Goal: Transaction & Acquisition: Obtain resource

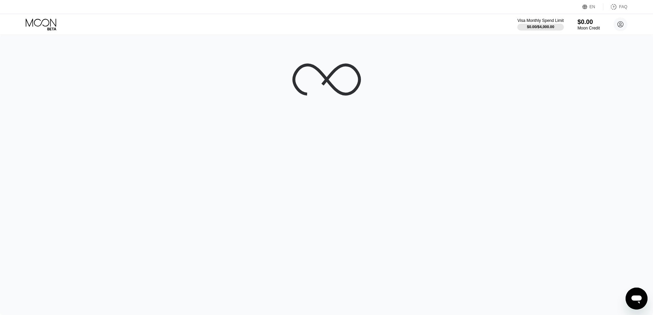
click at [39, 24] on icon at bounding box center [42, 25] width 32 height 12
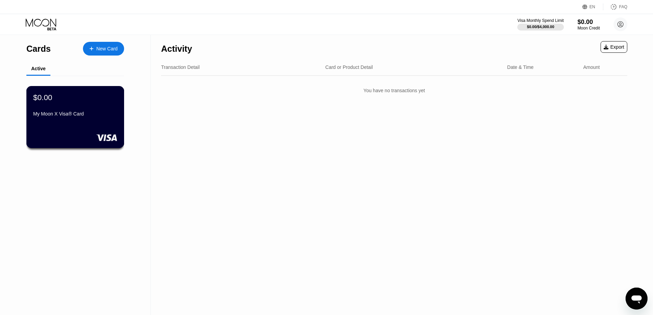
click at [80, 117] on div "My Moon X Visa® Card" at bounding box center [75, 113] width 84 height 5
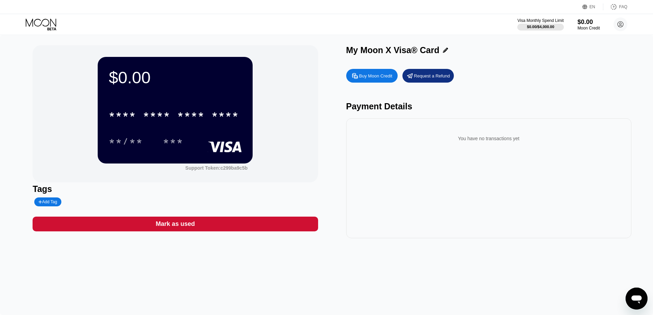
click at [169, 221] on div "Mark as used" at bounding box center [175, 224] width 285 height 15
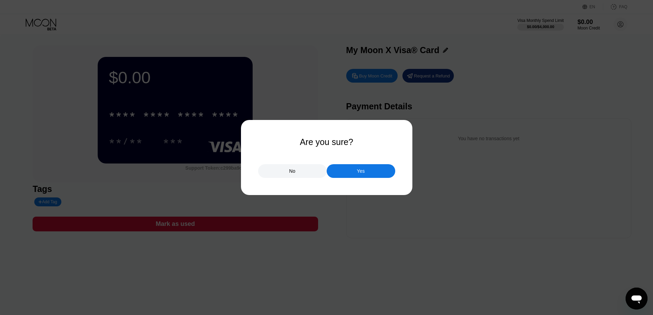
click at [358, 169] on div "Yes" at bounding box center [361, 171] width 8 height 6
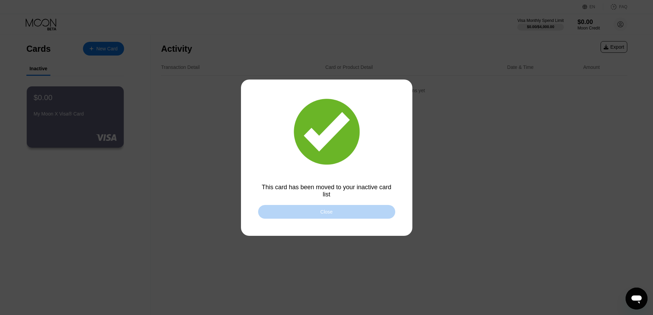
click at [312, 213] on div "Close" at bounding box center [326, 212] width 137 height 14
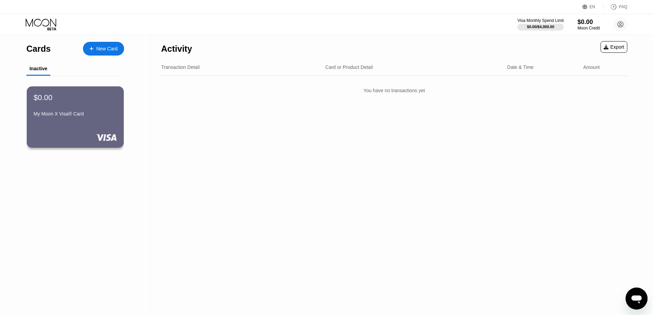
click at [97, 47] on div "New Card" at bounding box center [106, 49] width 21 height 6
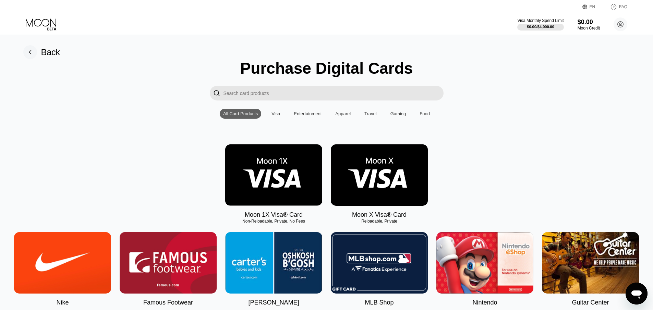
click at [369, 178] on img at bounding box center [379, 174] width 97 height 61
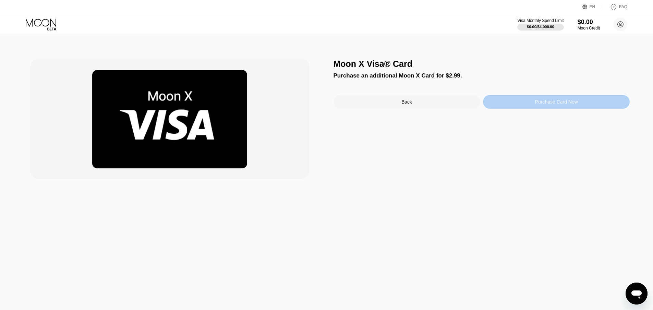
click at [515, 102] on div "Purchase Card Now" at bounding box center [556, 102] width 147 height 14
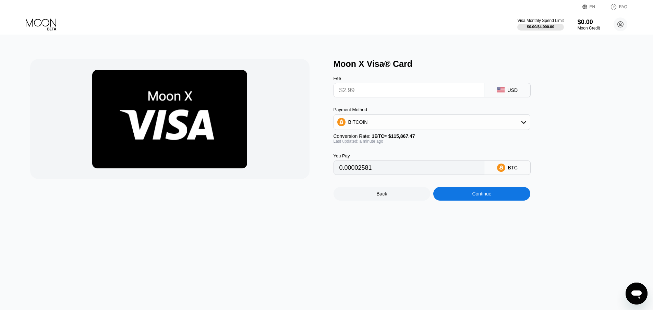
click at [404, 93] on input "$2.99" at bounding box center [409, 90] width 139 height 14
click at [347, 93] on input "$2.99" at bounding box center [409, 90] width 139 height 14
click at [478, 126] on div "BITCOIN" at bounding box center [432, 122] width 196 height 14
click at [416, 159] on div "USDT on TRON" at bounding box center [436, 155] width 178 height 5
type input "3.02"
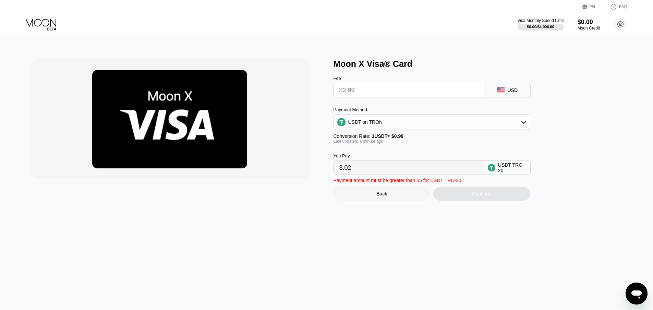
click at [361, 89] on input "$2.99" at bounding box center [409, 90] width 139 height 14
click at [400, 175] on input "3.02" at bounding box center [409, 168] width 139 height 14
click at [520, 124] on div "USDT on TRON" at bounding box center [432, 122] width 196 height 14
click at [386, 173] on input "3.02" at bounding box center [409, 168] width 139 height 14
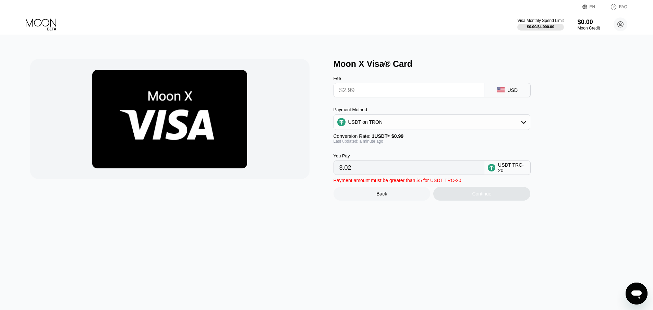
click at [352, 90] on input "$2.99" at bounding box center [409, 90] width 139 height 14
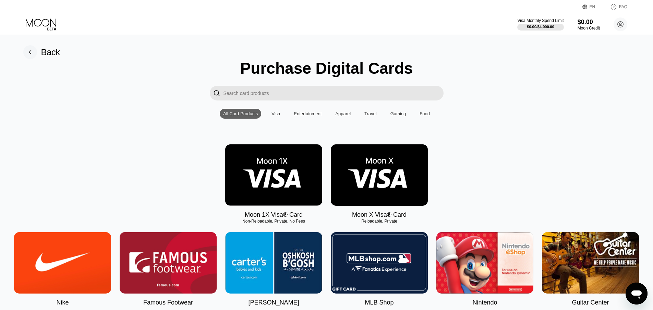
click at [374, 177] on img at bounding box center [379, 174] width 97 height 61
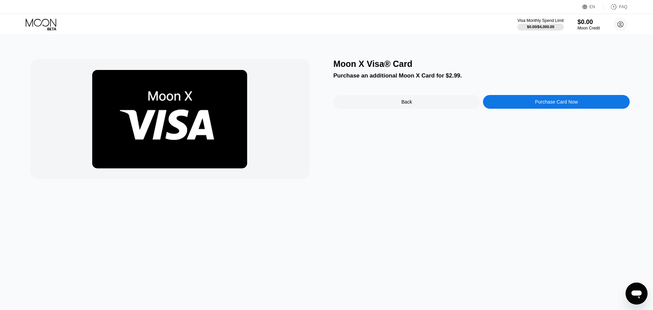
click at [498, 97] on div "Purchase Card Now" at bounding box center [556, 102] width 147 height 14
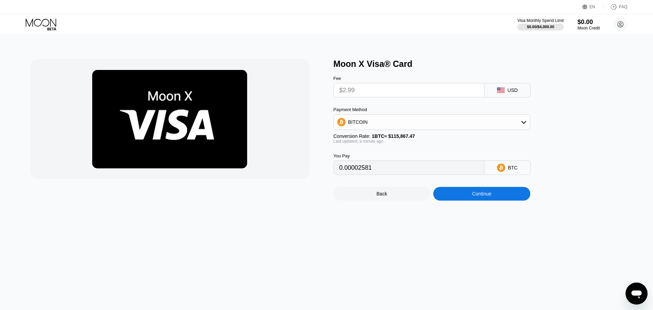
click at [365, 96] on input "$2.99" at bounding box center [409, 90] width 139 height 14
click at [494, 125] on div "BITCOIN" at bounding box center [432, 122] width 196 height 14
click at [437, 159] on div "USDT on TRON" at bounding box center [436, 155] width 178 height 5
type input "3.02"
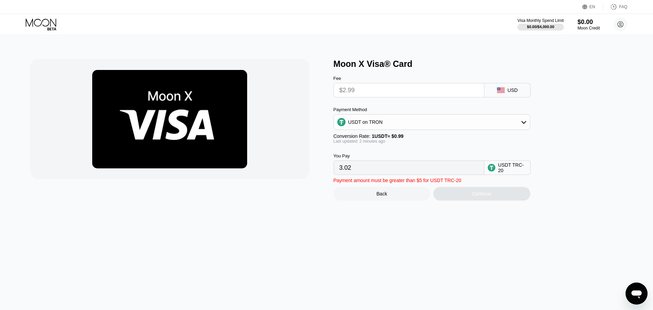
click at [400, 96] on input "$2.99" at bounding box center [409, 90] width 139 height 14
click at [411, 173] on input "3.02" at bounding box center [409, 168] width 139 height 14
click at [345, 175] on input "3.02" at bounding box center [409, 168] width 139 height 14
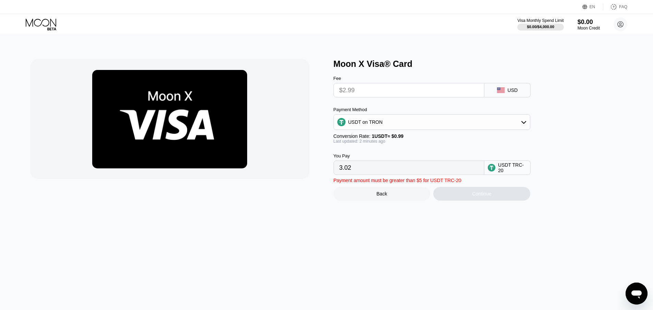
click at [38, 25] on icon at bounding box center [42, 25] width 32 height 12
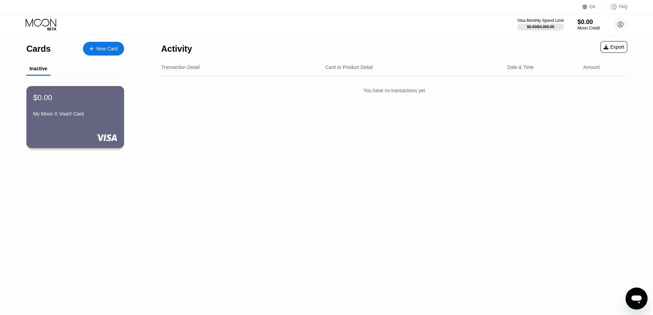
click at [107, 126] on div "$0.00 My Moon X Visa® Card" at bounding box center [75, 117] width 98 height 62
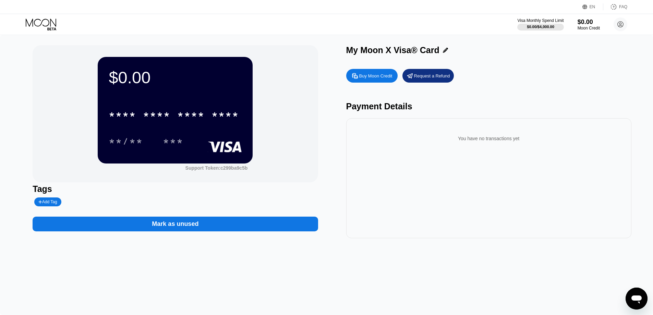
click at [378, 79] on div "Buy Moon Credit" at bounding box center [375, 76] width 33 height 6
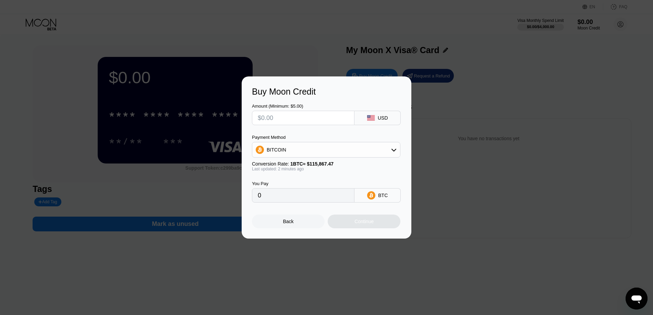
click at [296, 119] on input "text" at bounding box center [303, 118] width 91 height 14
click at [315, 151] on div "BITCOIN" at bounding box center [326, 150] width 148 height 14
click at [309, 185] on div "USDT on TRON" at bounding box center [330, 183] width 129 height 5
type input "0.00"
click at [280, 117] on input "text" at bounding box center [303, 118] width 91 height 14
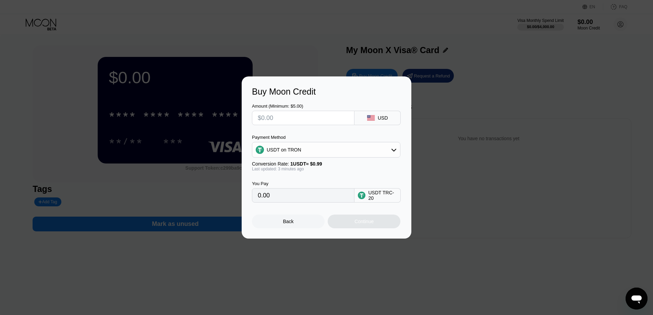
type input "$2"
type input "2.02"
type input "$20"
type input "20.20"
click at [284, 120] on input "$20" at bounding box center [303, 118] width 91 height 14
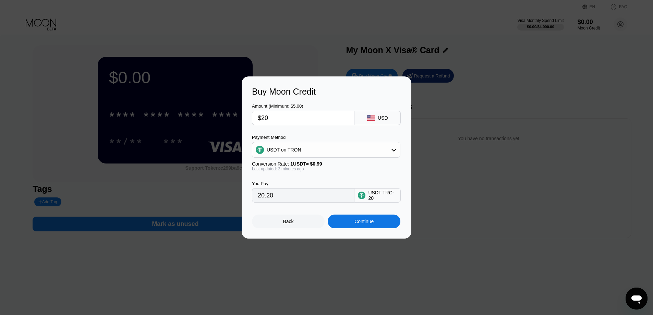
click at [284, 120] on input "$20" at bounding box center [303, 118] width 91 height 14
type input "$4"
type input "4.04"
type input "0.00"
type input "$2"
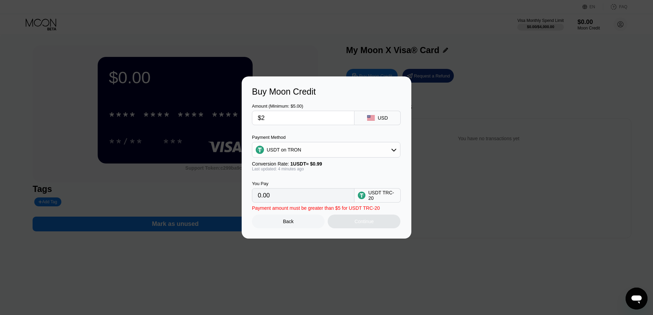
type input "2.02"
type input "$24"
type input "24.24"
type input "$2"
type input "2.02"
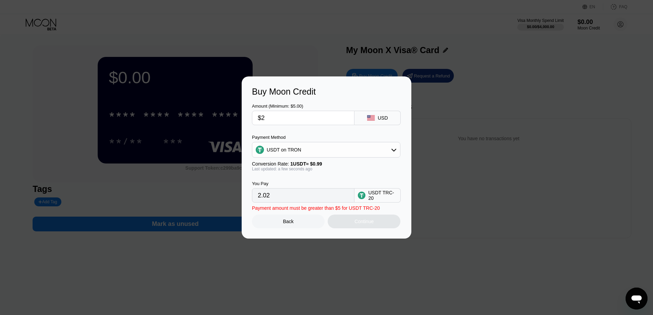
type input "$23"
type input "23.23"
type input "$238"
type input "240.40"
type input "$23"
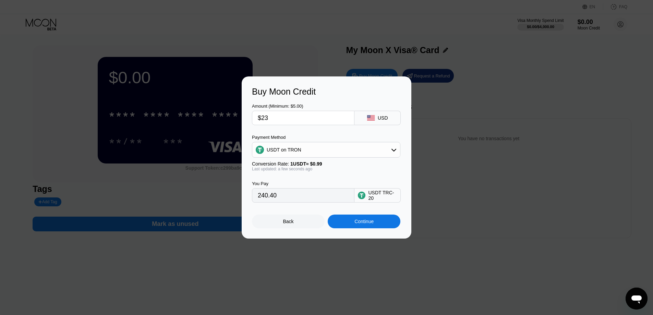
type input "23.23"
type input "$233"
type input "235.35"
type input "$23"
type input "23.23"
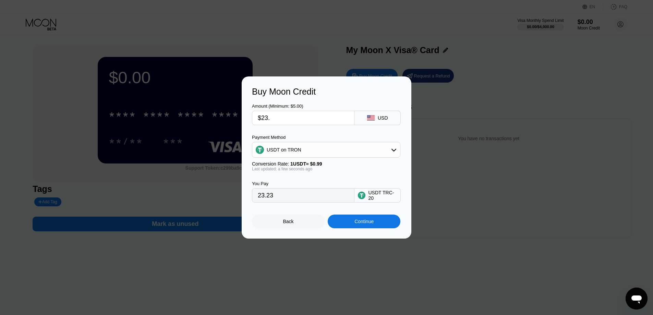
type input "$23.5"
type input "23.74"
type input "$23."
type input "23.23"
type input "$23.8"
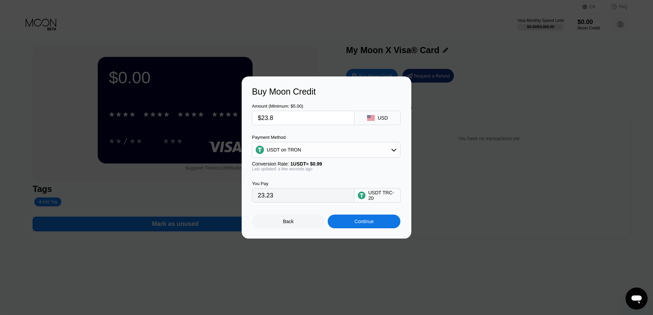
type input "24.04"
type input "$23."
type input "23.23"
type input "$23.9"
type input "24.14"
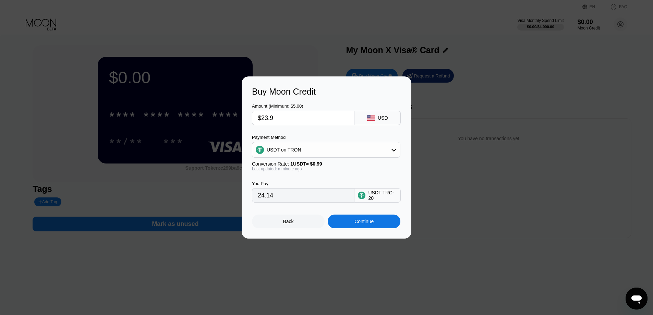
type input "$23.9"
click at [366, 222] on div "Continue" at bounding box center [364, 221] width 19 height 5
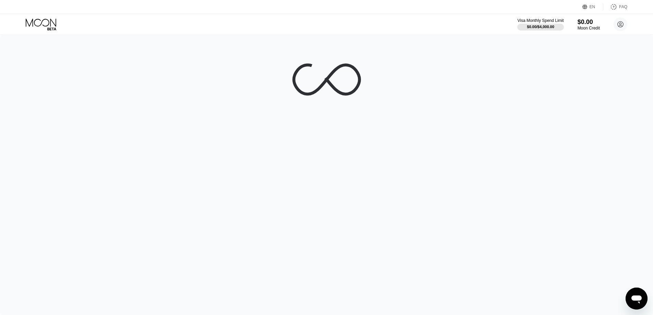
click at [35, 22] on icon at bounding box center [42, 25] width 32 height 12
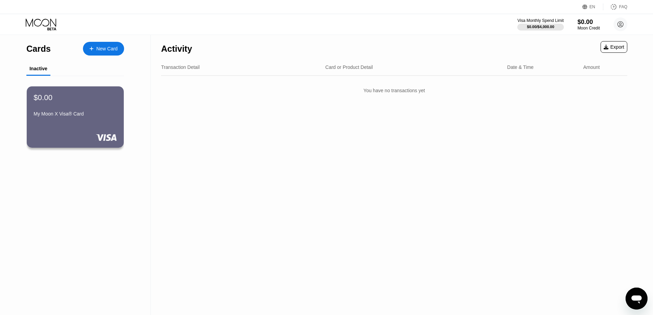
click at [103, 47] on div "New Card" at bounding box center [106, 49] width 21 height 6
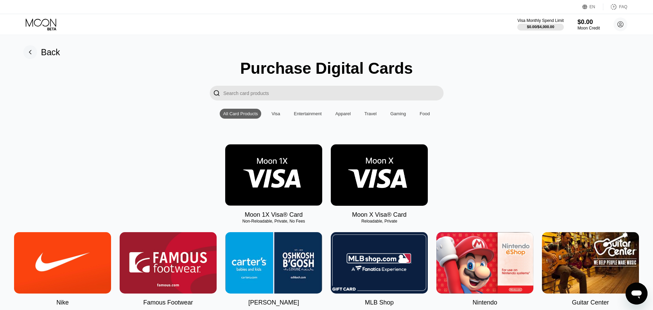
click at [373, 169] on img at bounding box center [379, 174] width 97 height 61
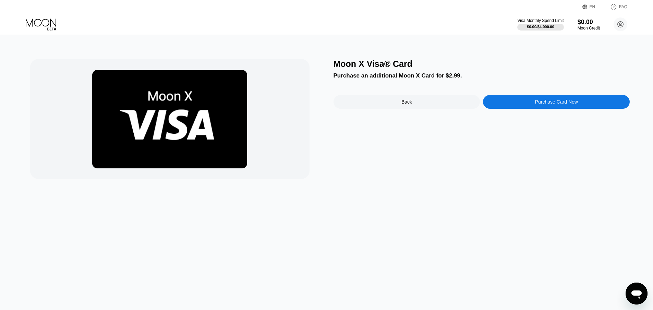
click at [528, 103] on div "Purchase Card Now" at bounding box center [556, 102] width 147 height 14
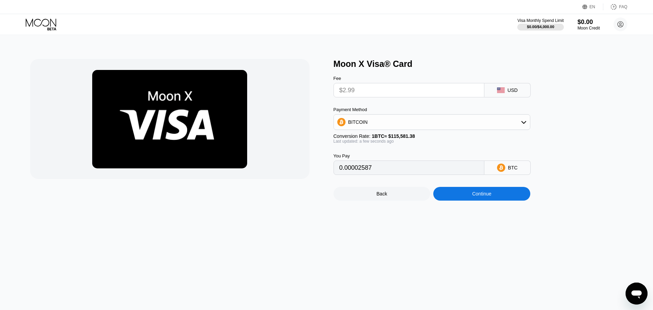
click at [437, 96] on input "$2.99" at bounding box center [409, 90] width 139 height 14
click at [47, 22] on icon at bounding box center [42, 25] width 32 height 12
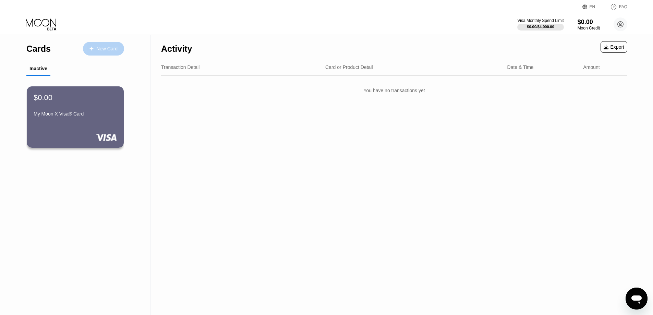
click at [97, 52] on div "New Card" at bounding box center [103, 49] width 41 height 14
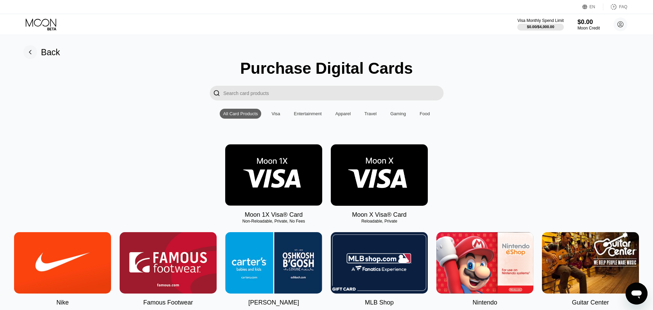
click at [47, 21] on icon at bounding box center [42, 25] width 32 height 12
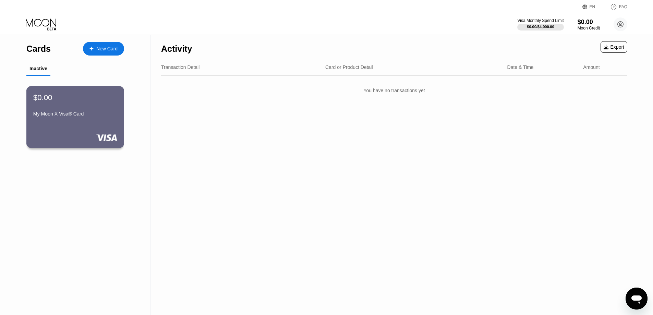
click at [97, 102] on div "$0.00" at bounding box center [75, 97] width 84 height 9
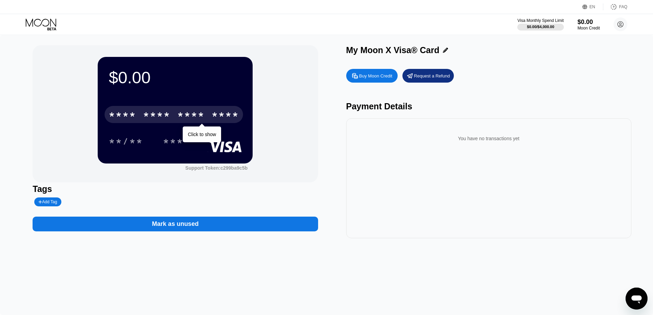
click at [182, 118] on div "* * * *" at bounding box center [190, 115] width 27 height 11
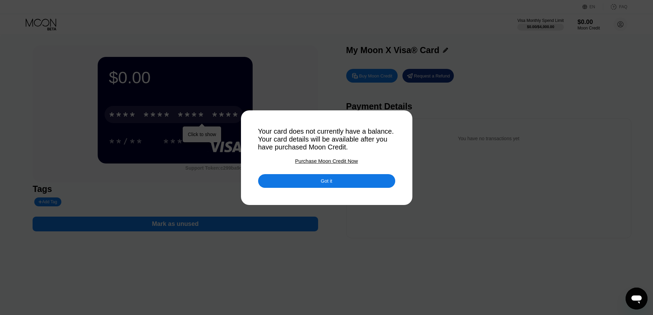
click at [303, 138] on div "Your card does not currently have a balance. Your card details will be availabl…" at bounding box center [326, 140] width 137 height 24
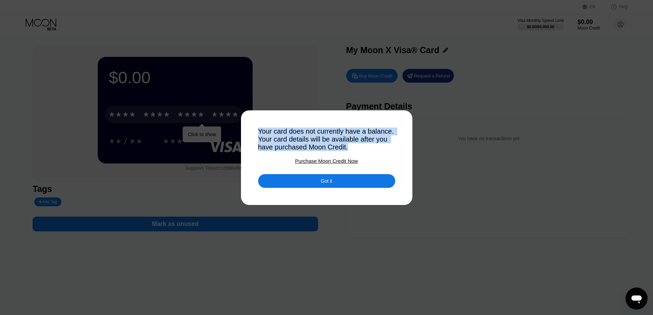
click at [303, 138] on div "Your card does not currently have a balance. Your card details will be availabl…" at bounding box center [326, 140] width 137 height 24
copy div "Your card does not currently have a balance. Your card details will be availabl…"
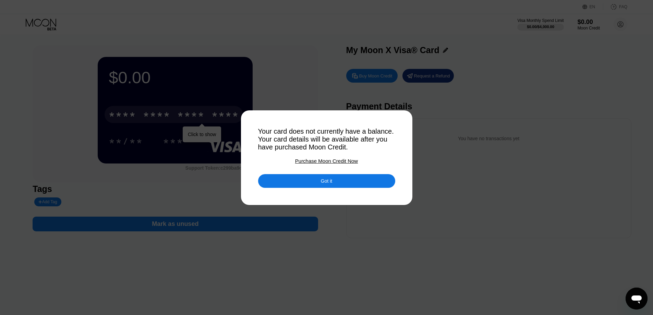
click at [444, 186] on div at bounding box center [329, 157] width 659 height 315
click at [387, 79] on div at bounding box center [329, 157] width 659 height 315
click at [355, 179] on div "Got it" at bounding box center [326, 181] width 137 height 14
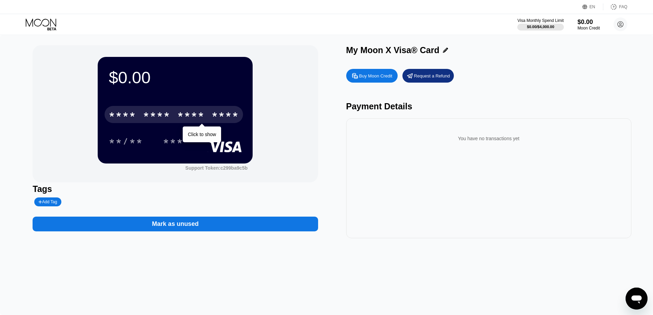
click at [369, 77] on div "Buy Moon Credit" at bounding box center [375, 76] width 33 height 6
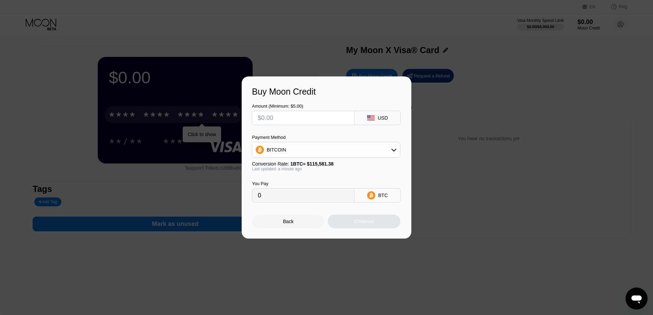
click at [302, 120] on input "text" at bounding box center [303, 118] width 91 height 14
type input "$21"
type input "0.00018170"
type input "$21"
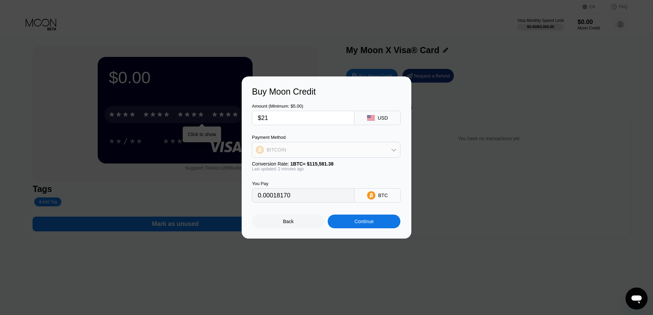
click at [330, 155] on div "BITCOIN" at bounding box center [326, 150] width 148 height 14
click at [324, 184] on div "USDT on TRON" at bounding box center [330, 183] width 129 height 5
type input "21.21"
click at [287, 119] on input "$21" at bounding box center [303, 118] width 91 height 14
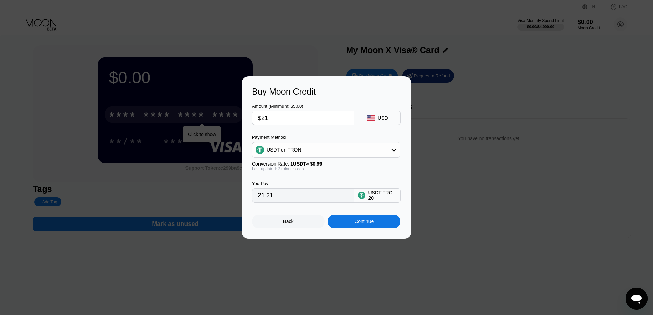
click at [287, 119] on input "$21" at bounding box center [303, 118] width 91 height 14
type input "$215"
type input "217.17"
type input "$21."
type input "21.21"
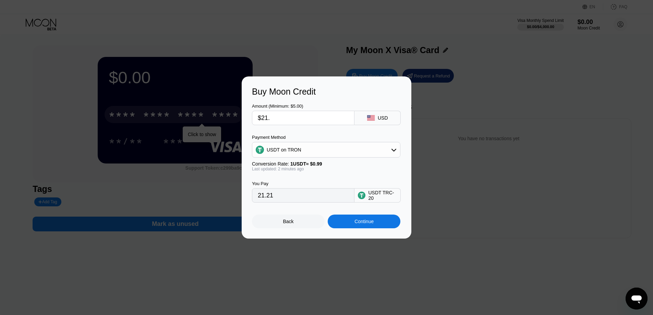
type input "$21.8"
type input "22.02"
type input "$21.8"
click at [279, 200] on input "22.02" at bounding box center [303, 196] width 91 height 14
click at [276, 117] on input "$21.8" at bounding box center [303, 118] width 91 height 14
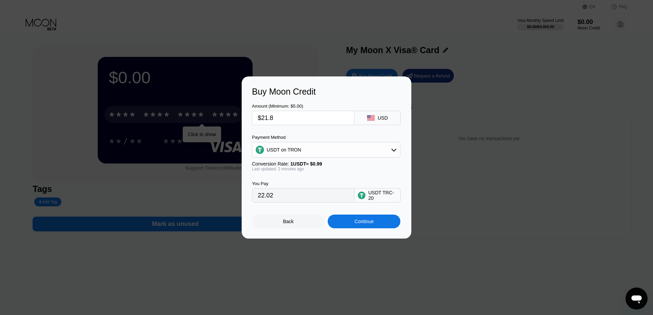
type input "$21."
type input "21.21"
type input "$2"
type input "2.02"
type input "$20"
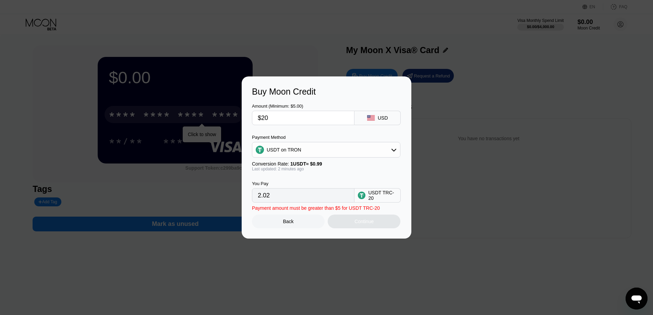
type input "20.20"
type input "$208"
type input "210.10"
type input "$20"
type input "20.20"
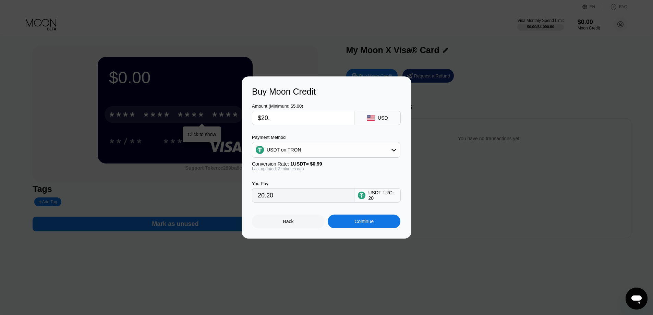
type input "$20.8"
type input "21.01"
type input "$20.8"
click at [372, 224] on div "Continue" at bounding box center [364, 221] width 19 height 5
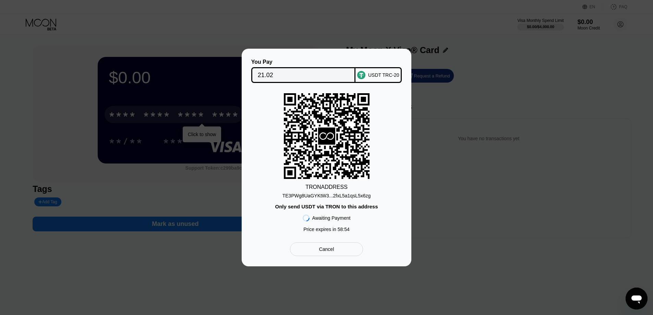
click at [338, 195] on div "TE3PWg8UaGYKtW3...2fxL5a1qsL5x6zg" at bounding box center [327, 195] width 88 height 5
click at [314, 197] on div "TE3PWg8UaGYKtW3...2fxL5a1qsL5x6zg" at bounding box center [327, 195] width 88 height 5
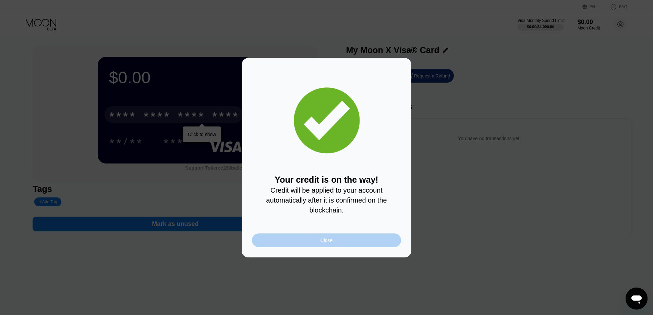
click at [318, 241] on div "Close" at bounding box center [326, 241] width 149 height 14
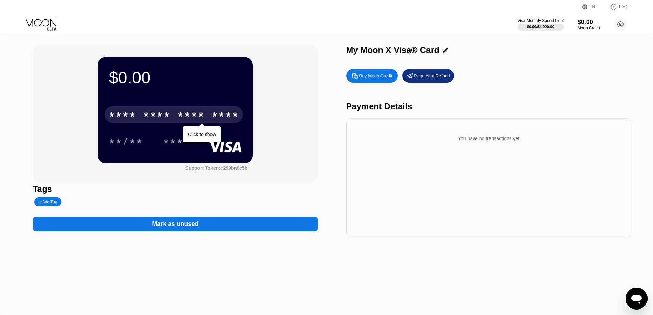
click at [185, 120] on div "* * * *" at bounding box center [190, 115] width 27 height 11
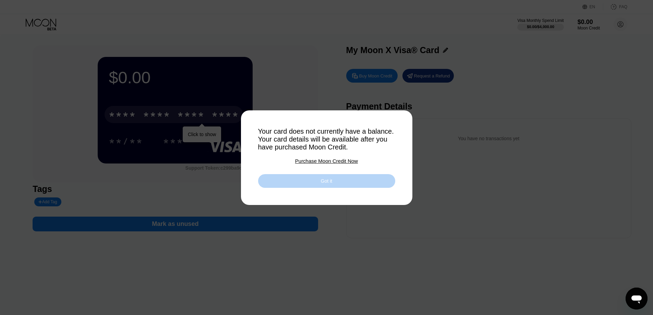
click at [294, 181] on div "Got it" at bounding box center [326, 181] width 137 height 14
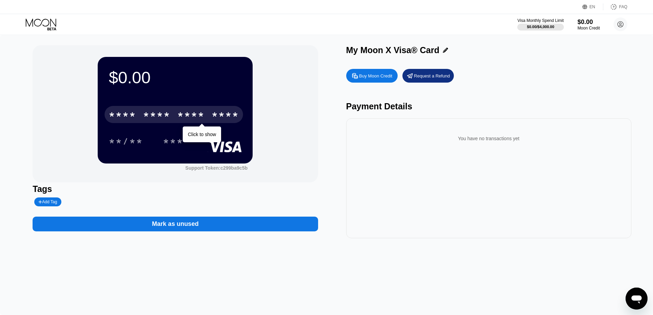
click at [519, 79] on div "Buy Moon Credit Request a Refund" at bounding box center [488, 76] width 285 height 14
click at [197, 114] on div "* * * *" at bounding box center [190, 115] width 27 height 11
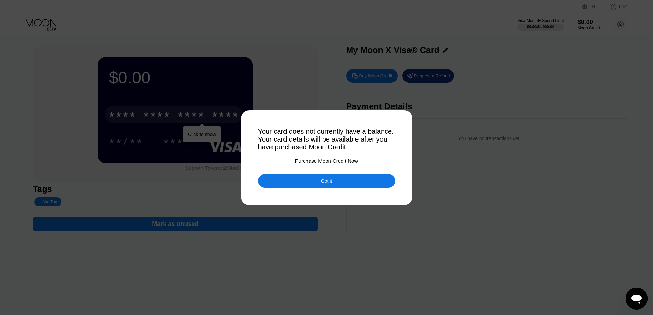
click at [308, 137] on div "Your card does not currently have a balance. Your card details will be availabl…" at bounding box center [326, 140] width 137 height 24
click at [301, 140] on div "Your card does not currently have a balance. Your card details will be availabl…" at bounding box center [326, 140] width 137 height 24
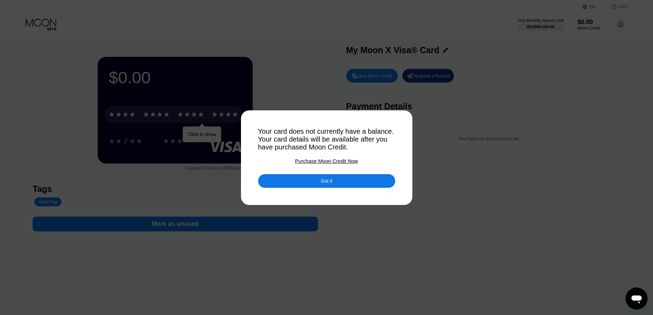
click at [301, 140] on div "Your card does not currently have a balance. Your card details will be availabl…" at bounding box center [326, 140] width 137 height 24
click at [286, 128] on div "Your card does not currently have a balance. Your card details will be availabl…" at bounding box center [326, 140] width 137 height 24
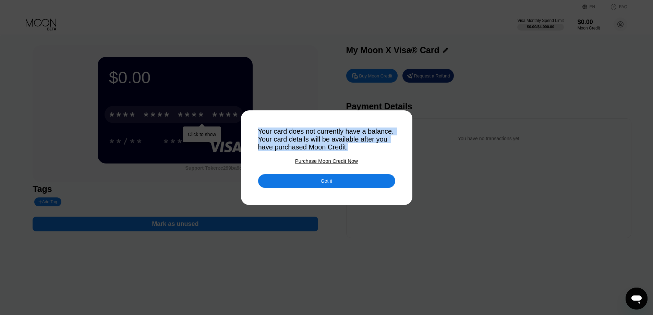
drag, startPoint x: 252, startPoint y: 123, endPoint x: 380, endPoint y: 149, distance: 129.8
click at [380, 149] on div "Your card does not currently have a balance. Your card details will be availabl…" at bounding box center [326, 157] width 653 height 315
copy div "Your card does not currently have a balance. Your card details will be availabl…"
click at [365, 256] on div at bounding box center [329, 157] width 659 height 315
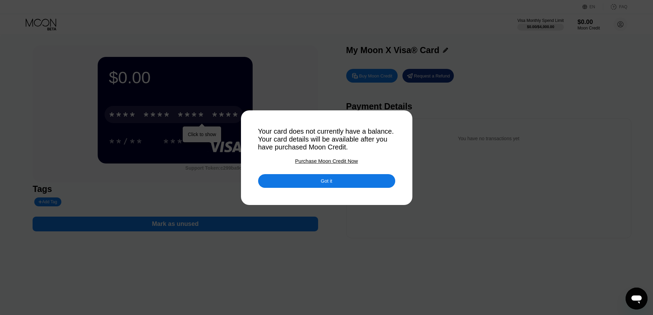
click at [349, 258] on div at bounding box center [329, 157] width 659 height 315
click at [319, 185] on div "Got it" at bounding box center [326, 181] width 137 height 14
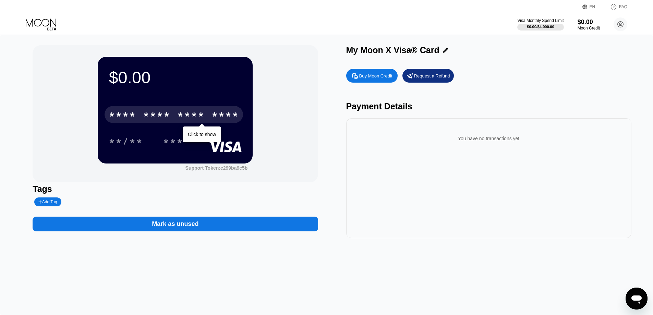
click at [192, 115] on div "* * * *" at bounding box center [190, 115] width 27 height 11
click at [194, 119] on div "* * * *" at bounding box center [190, 115] width 27 height 11
click at [138, 118] on div "4513 6500 2266 8325" at bounding box center [174, 114] width 139 height 17
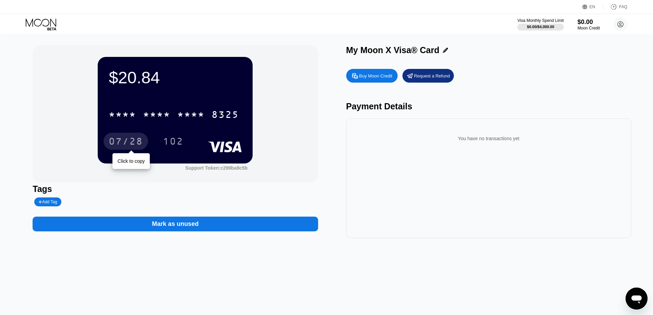
click at [125, 139] on div "07/28" at bounding box center [126, 142] width 34 height 11
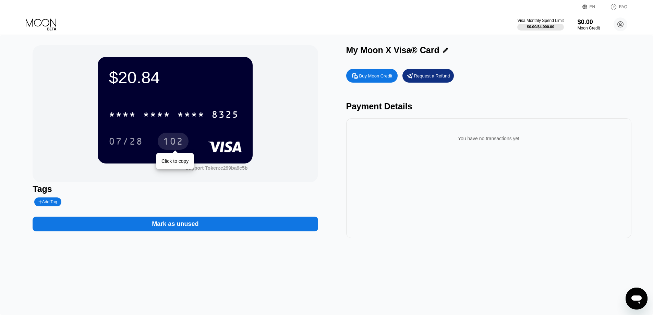
click at [176, 141] on div "102" at bounding box center [173, 142] width 21 height 11
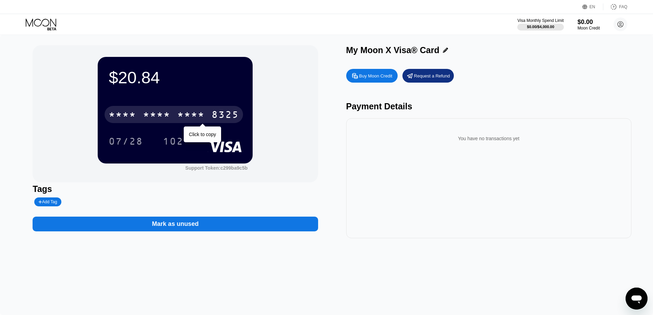
click at [144, 113] on div "* * * *" at bounding box center [156, 115] width 27 height 11
click at [157, 117] on div "6500" at bounding box center [156, 115] width 27 height 11
